Goal: Check status

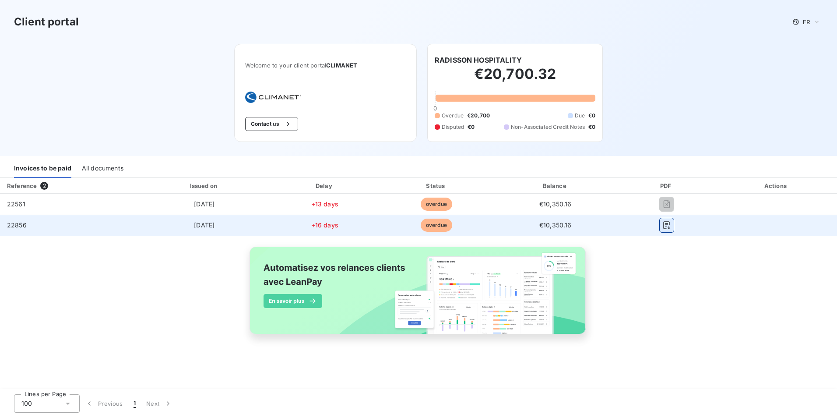
click at [664, 223] on icon "button" at bounding box center [667, 225] width 9 height 9
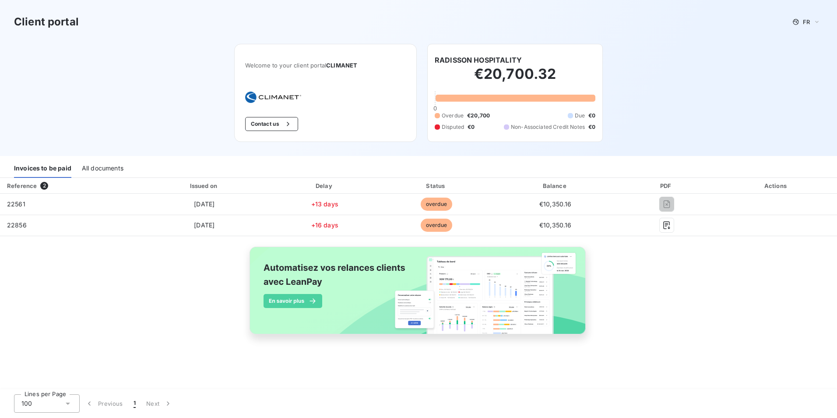
click at [90, 166] on div "All documents" at bounding box center [103, 168] width 42 height 18
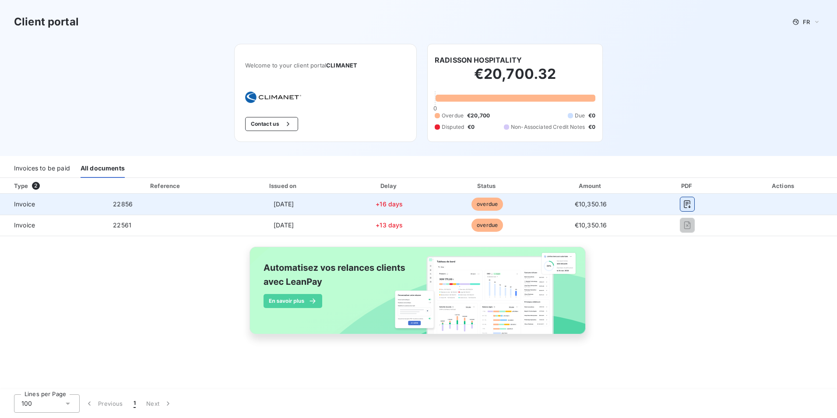
click at [686, 203] on icon "button" at bounding box center [687, 204] width 9 height 9
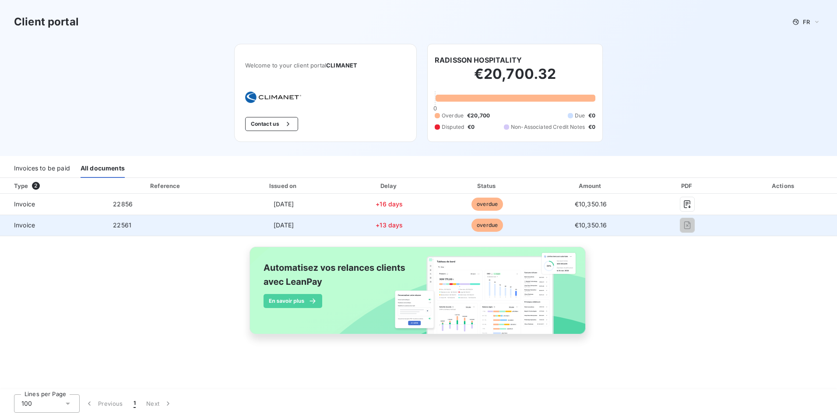
click at [486, 225] on span "overdue" at bounding box center [488, 225] width 32 height 13
